Goal: Use online tool/utility: Utilize a website feature to perform a specific function

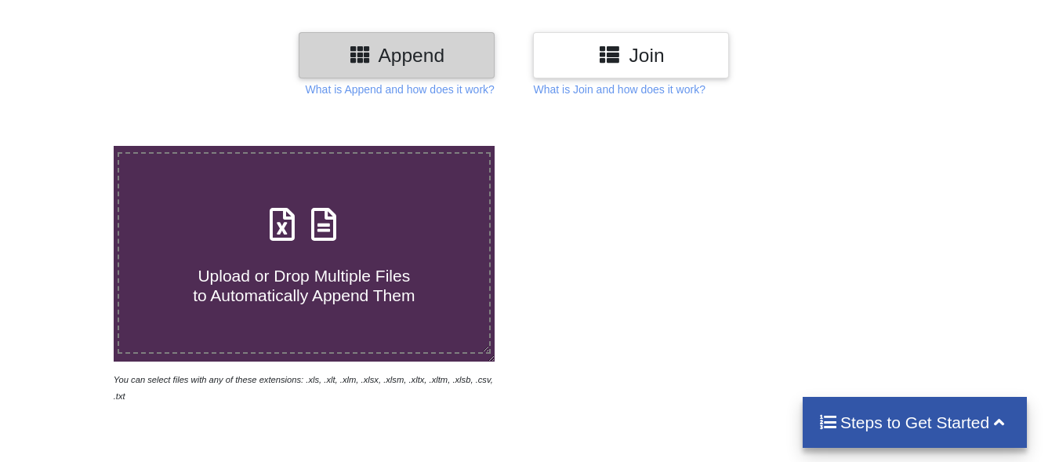
scroll to position [235, 0]
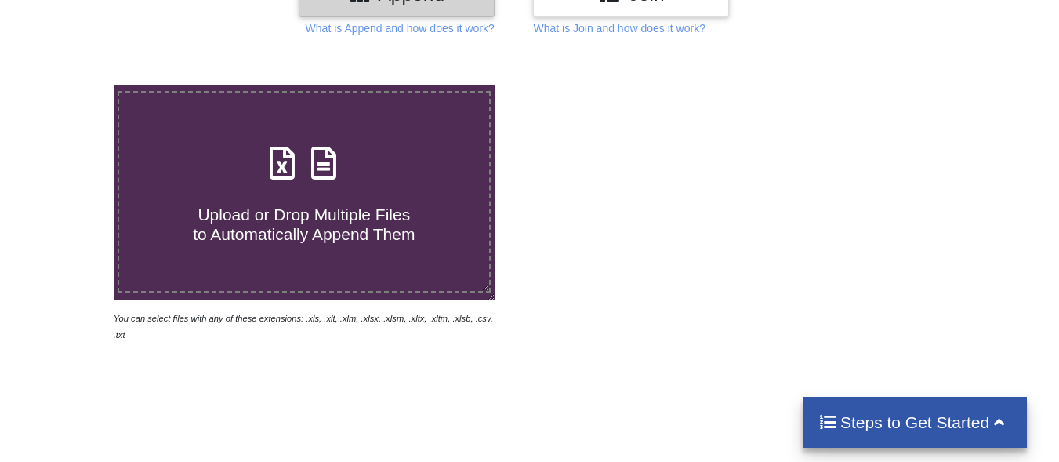
click at [346, 221] on span "Upload or Drop Multiple Files to Automatically Append Them" at bounding box center [304, 224] width 222 height 38
click at [71, 85] on input "Upload or Drop Multiple Files to Automatically Append Them" at bounding box center [71, 85] width 0 height 0
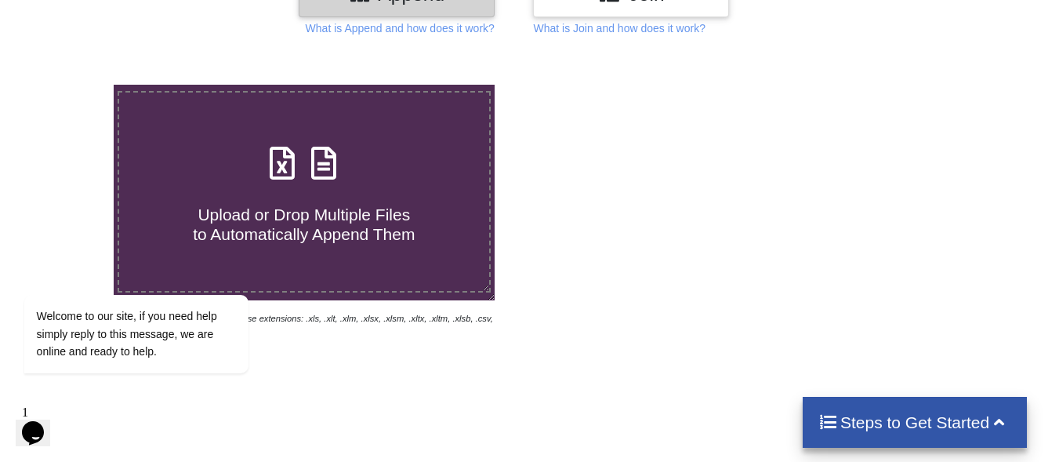
type input "C:\fakepath\mv-report-[DATE]-[DATE] (57).csv"
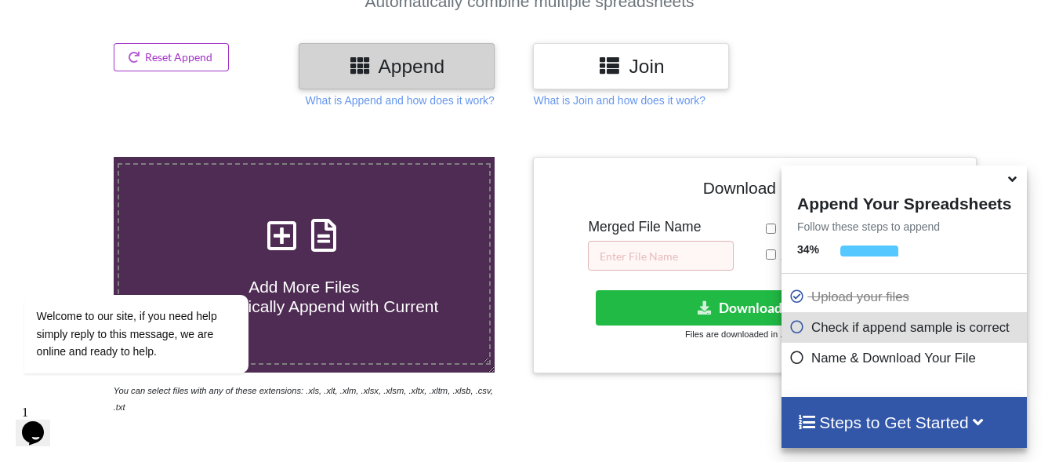
scroll to position [140, 0]
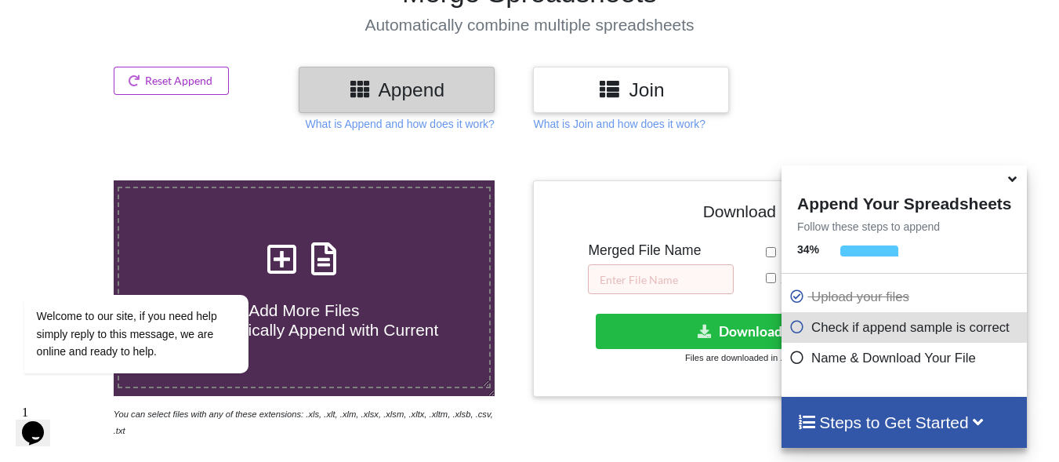
click at [1016, 180] on icon at bounding box center [1013, 176] width 16 height 14
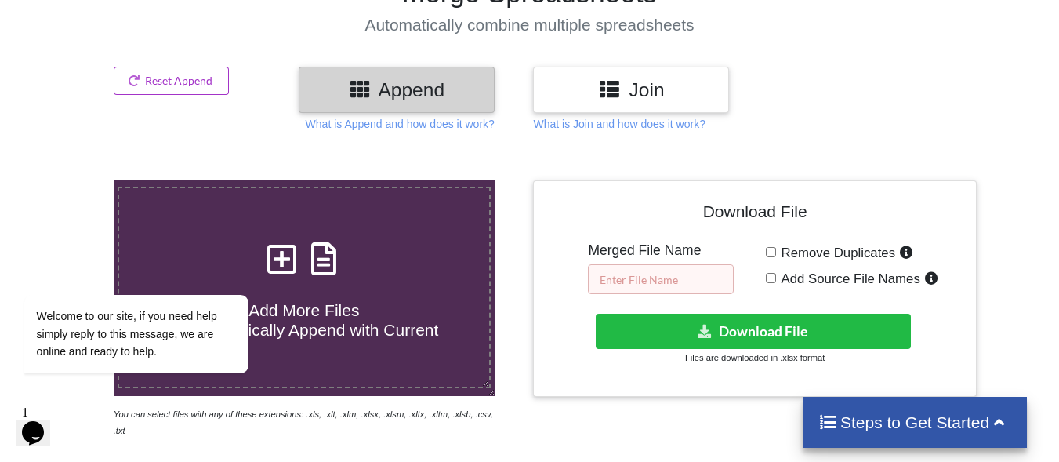
click at [645, 281] on input "text" at bounding box center [661, 279] width 146 height 30
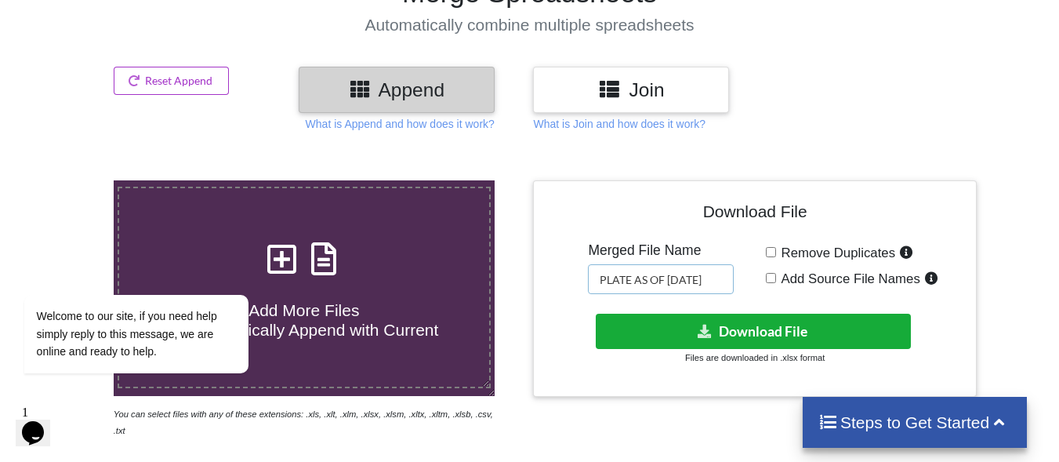
type input "PLATE AS OF [DATE]"
click at [761, 332] on button "Download File" at bounding box center [753, 331] width 315 height 35
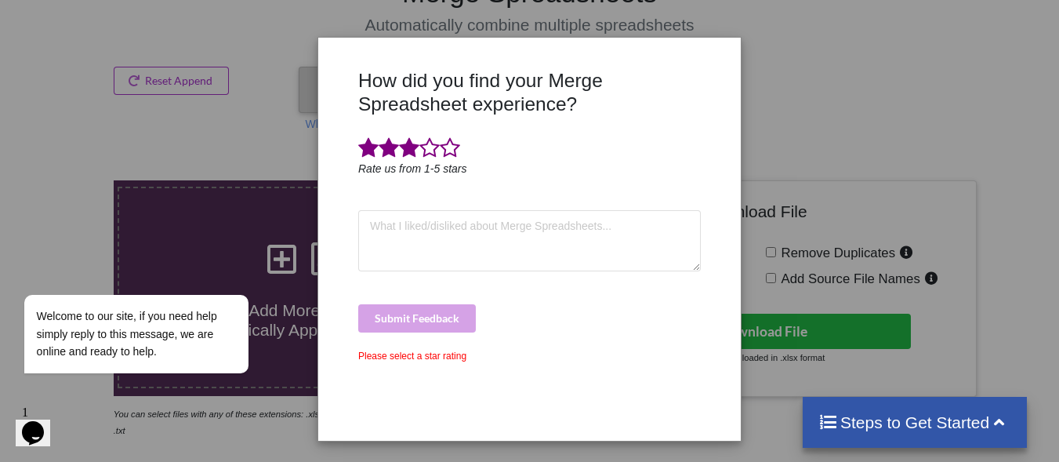
click at [408, 147] on span at bounding box center [409, 148] width 20 height 22
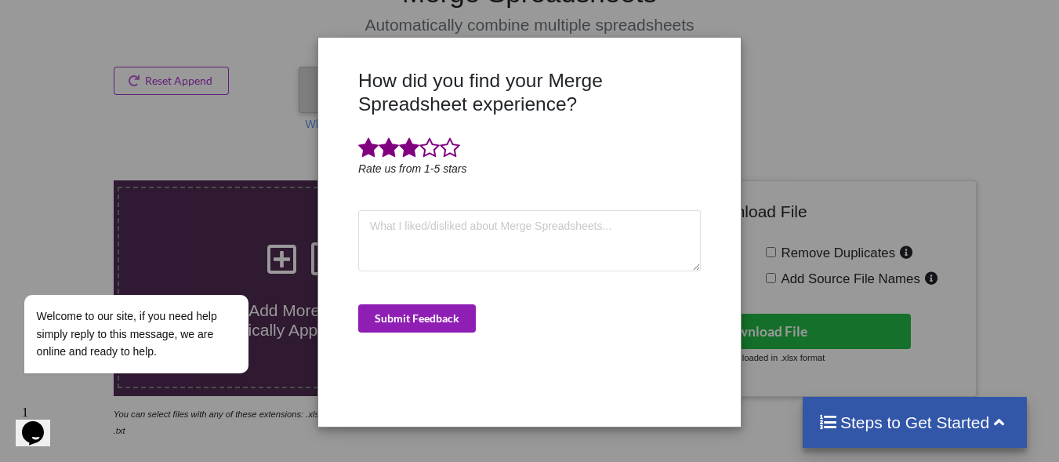
click at [443, 320] on button "Submit Feedback" at bounding box center [417, 318] width 118 height 28
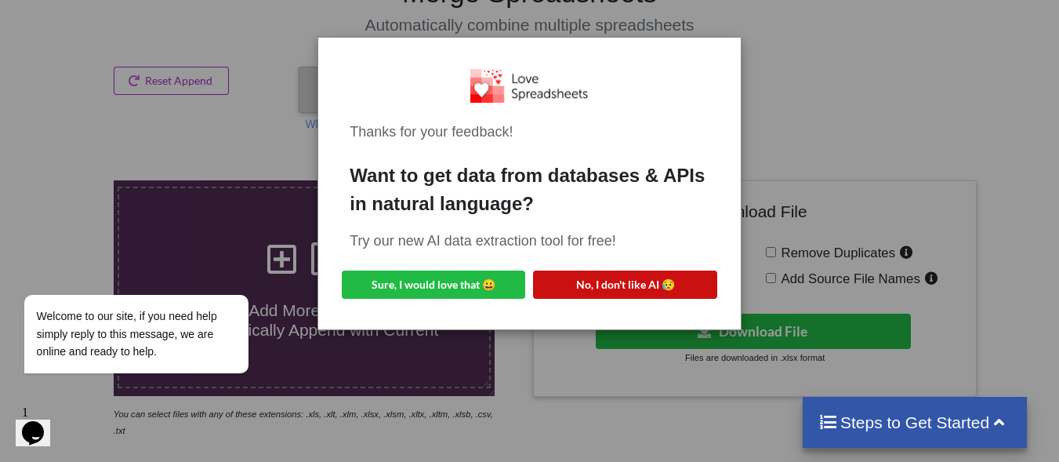
click at [693, 289] on button "No, I don't like AI 😥" at bounding box center [624, 285] width 183 height 28
